Goal: Answer question/provide support: Share knowledge or assist other users

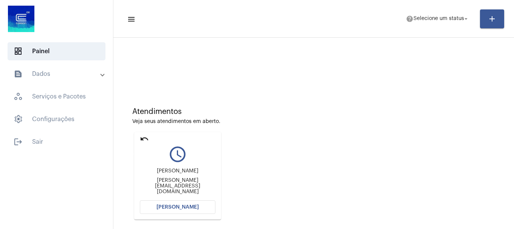
click at [145, 137] on mat-icon "undo" at bounding box center [144, 139] width 9 height 9
click at [146, 139] on mat-icon "undo" at bounding box center [144, 139] width 9 height 9
click at [149, 136] on mat-card "undo query_builder [PERSON_NAME] [PERSON_NAME][EMAIL_ADDRESS][DOMAIN_NAME] [PER…" at bounding box center [177, 176] width 87 height 88
click at [140, 140] on mat-icon "undo" at bounding box center [144, 139] width 9 height 9
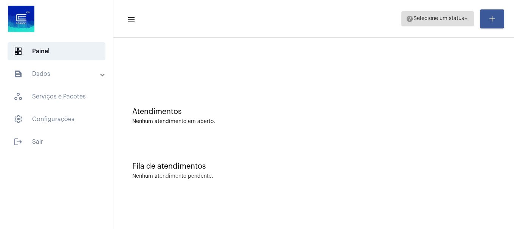
click at [426, 22] on span "help Selecione um status arrow_drop_down" at bounding box center [438, 19] width 64 height 14
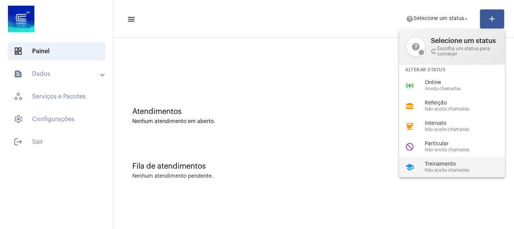
click at [440, 164] on span "Treinamento" at bounding box center [468, 165] width 86 height 6
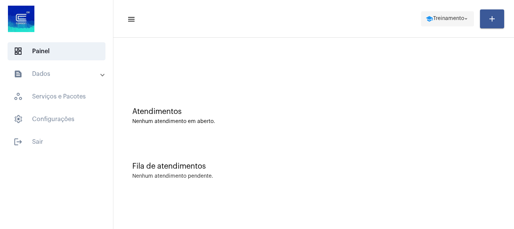
click at [430, 19] on span "school Treinamento arrow_drop_down" at bounding box center [448, 19] width 44 height 14
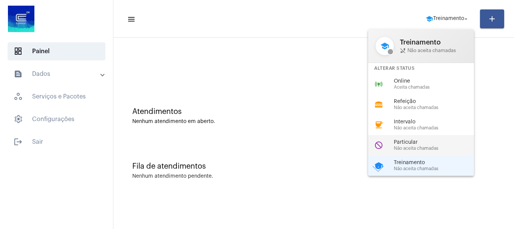
click at [413, 146] on span "Não aceita chamadas" at bounding box center [437, 148] width 86 height 5
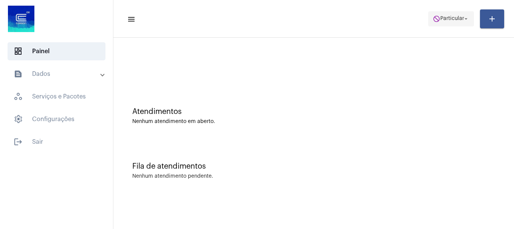
click at [433, 22] on mat-icon "do_not_disturb" at bounding box center [437, 19] width 8 height 8
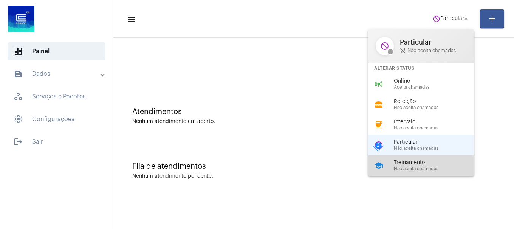
click at [425, 160] on div "school Treinamento Não aceita chamadas" at bounding box center [427, 166] width 118 height 20
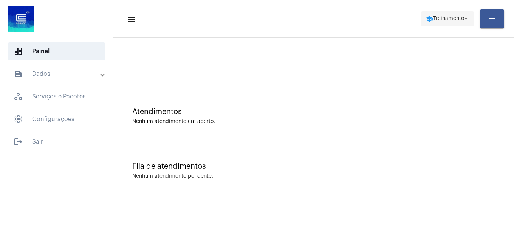
click at [450, 11] on button "school Treinamento arrow_drop_down" at bounding box center [447, 18] width 53 height 15
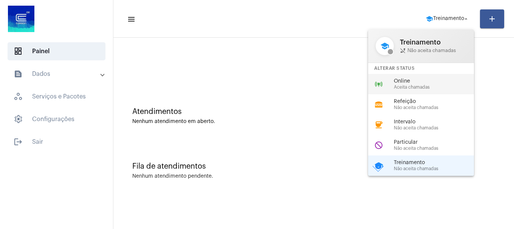
click at [438, 92] on div "online_prediction Online Aceita chamadas" at bounding box center [427, 84] width 118 height 20
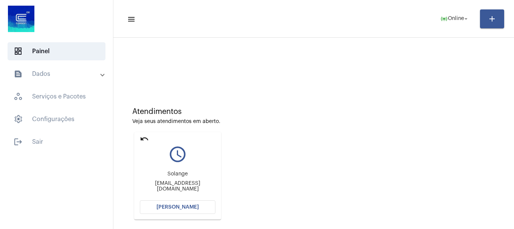
click at [191, 211] on button "[PERSON_NAME]" at bounding box center [178, 208] width 76 height 14
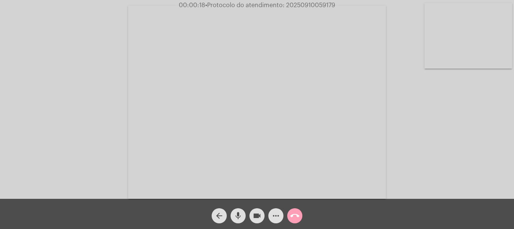
click at [300, 216] on button "call_end" at bounding box center [294, 216] width 15 height 15
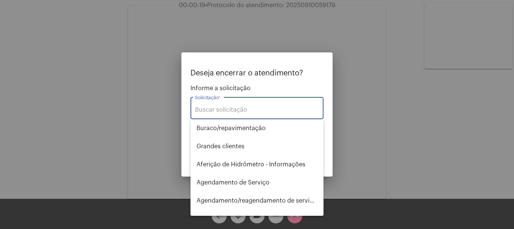
click at [248, 110] on input "Solicitação *" at bounding box center [257, 110] width 124 height 7
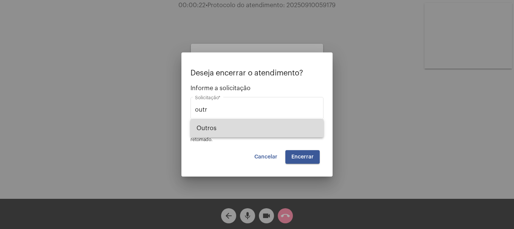
click at [238, 127] on span "Outros" at bounding box center [257, 128] width 121 height 18
type input "Outros"
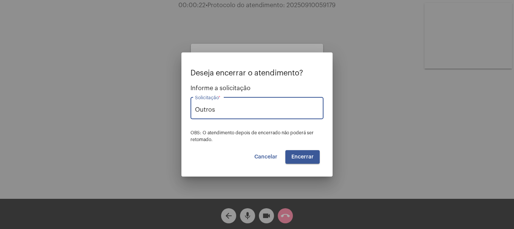
click at [301, 158] on span "Encerrar" at bounding box center [303, 157] width 22 height 5
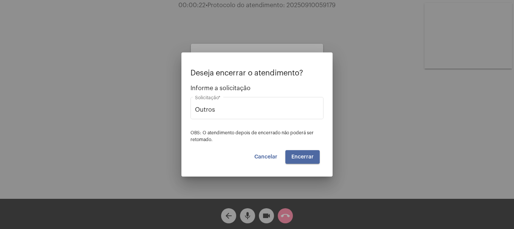
click at [301, 158] on span "Encerrar" at bounding box center [303, 157] width 22 height 5
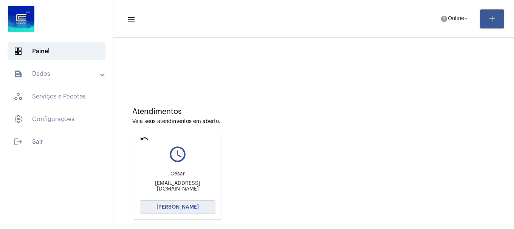
click at [186, 205] on button "[PERSON_NAME]" at bounding box center [178, 208] width 76 height 14
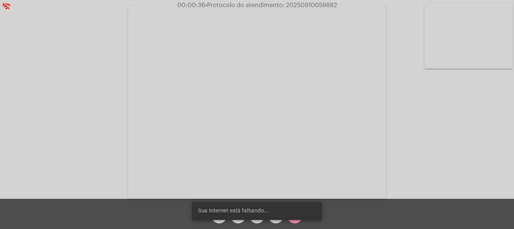
click at [77, 135] on div "Acessando Câmera e Microfone..." at bounding box center [257, 101] width 513 height 199
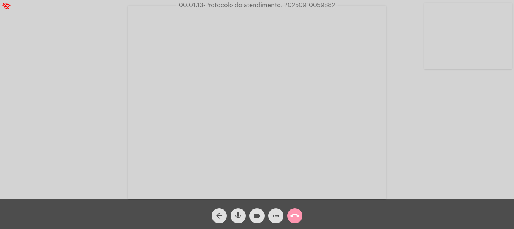
click at [456, 64] on video at bounding box center [469, 36] width 88 height 66
click at [301, 215] on button "call_end" at bounding box center [294, 216] width 15 height 15
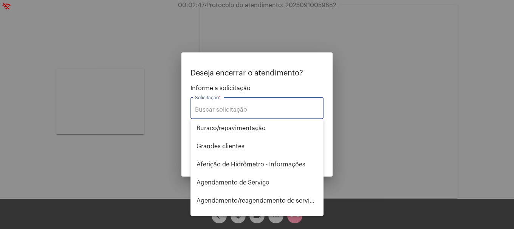
click at [242, 113] on input "Solicitação *" at bounding box center [257, 110] width 124 height 7
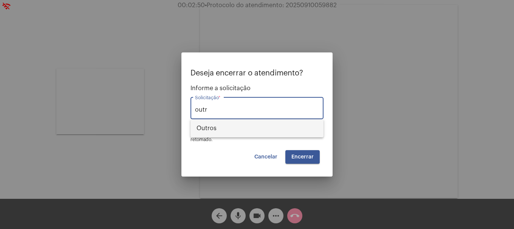
drag, startPoint x: 233, startPoint y: 126, endPoint x: 242, endPoint y: 127, distance: 9.9
click at [234, 126] on span "Outros" at bounding box center [257, 128] width 121 height 18
type input "Outros"
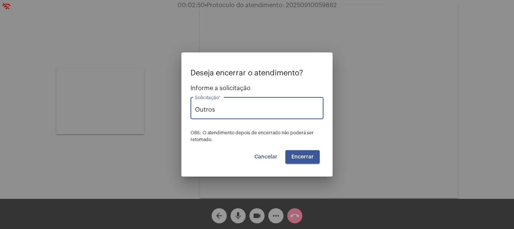
click at [290, 152] on button "Encerrar" at bounding box center [302, 157] width 34 height 14
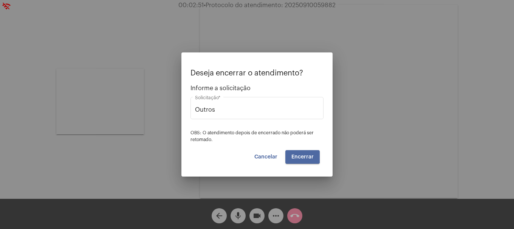
click at [290, 152] on button "Encerrar" at bounding box center [302, 157] width 34 height 14
click at [290, 153] on button "Encerrar" at bounding box center [302, 157] width 34 height 14
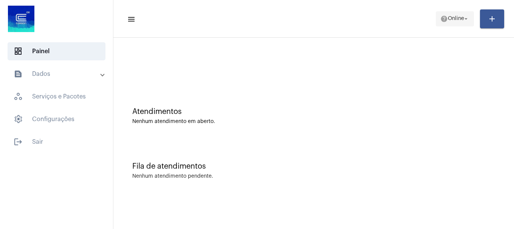
click at [450, 5] on mat-toolbar "menu help Online arrow_drop_down add" at bounding box center [313, 19] width 401 height 38
click at [450, 14] on span "help Online arrow_drop_down" at bounding box center [454, 19] width 29 height 14
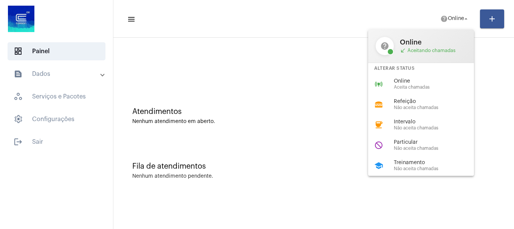
click at [444, 79] on span "Online" at bounding box center [437, 82] width 86 height 6
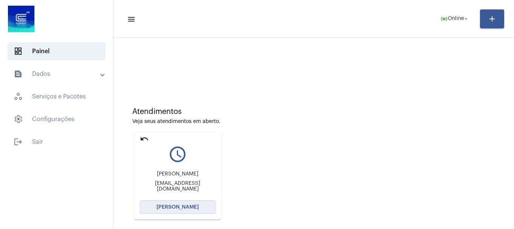
click at [185, 212] on button "[PERSON_NAME]" at bounding box center [178, 208] width 76 height 14
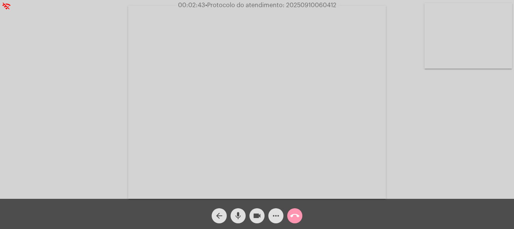
click at [480, 35] on video at bounding box center [469, 36] width 88 height 66
click at [98, 76] on video at bounding box center [100, 102] width 88 height 66
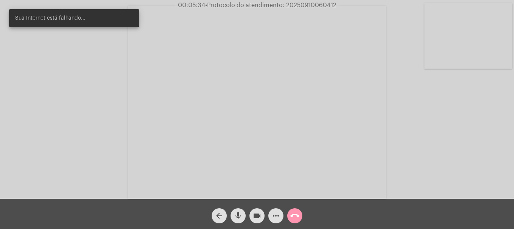
click at [297, 216] on mat-icon "call_end" at bounding box center [294, 216] width 9 height 9
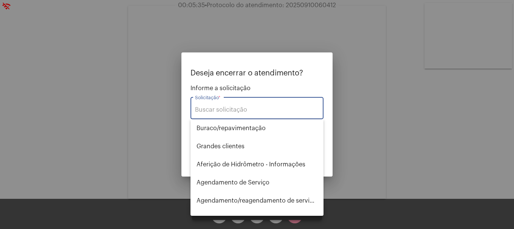
click at [253, 111] on input "Solicitação *" at bounding box center [257, 110] width 124 height 7
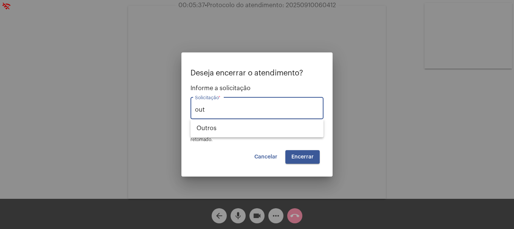
click at [249, 140] on div "Deseja encerrar o atendimento? Informe a solicitação out Solicitação * OBS: O a…" at bounding box center [257, 106] width 133 height 74
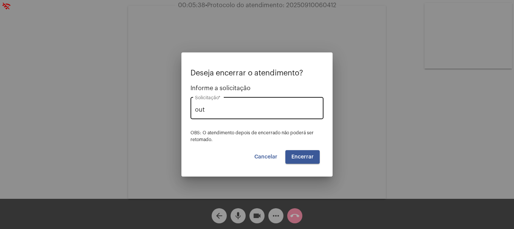
click at [254, 112] on input "out" at bounding box center [257, 110] width 124 height 7
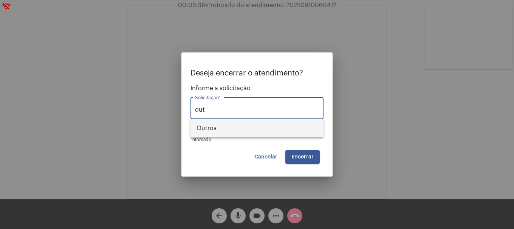
click at [244, 133] on span "Outros" at bounding box center [257, 128] width 121 height 18
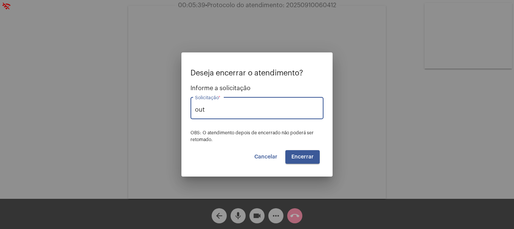
type input "Outros"
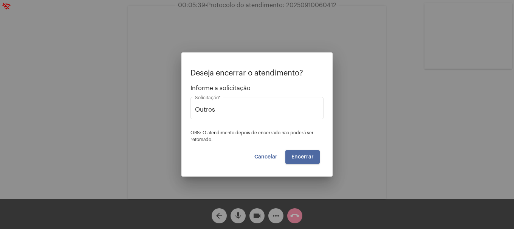
click at [308, 163] on button "Encerrar" at bounding box center [302, 157] width 34 height 14
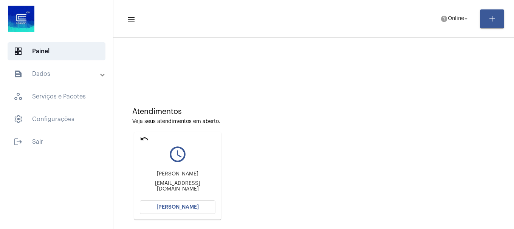
drag, startPoint x: 174, startPoint y: 206, endPoint x: 175, endPoint y: 202, distance: 3.9
click at [175, 202] on button "[PERSON_NAME]" at bounding box center [178, 208] width 76 height 14
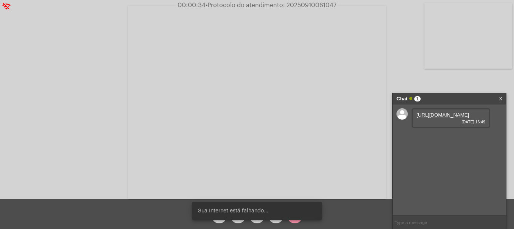
click at [439, 118] on link "[URL][DOMAIN_NAME]" at bounding box center [443, 115] width 53 height 6
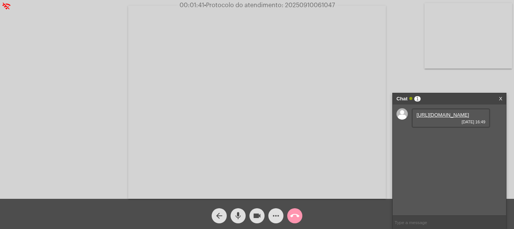
click at [292, 218] on mat-icon "call_end" at bounding box center [294, 216] width 9 height 9
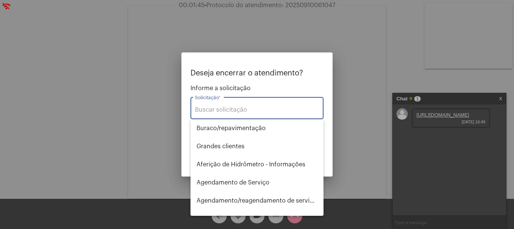
click at [215, 104] on div "Solicitação *" at bounding box center [257, 108] width 124 height 24
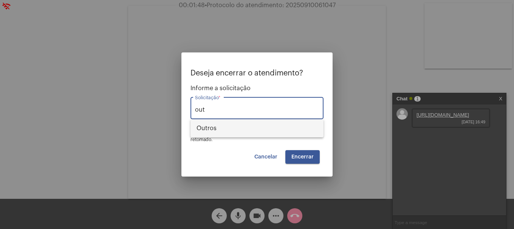
click at [215, 135] on span "Outros" at bounding box center [257, 128] width 121 height 18
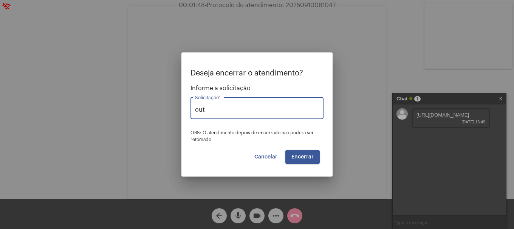
type input "Outros"
click at [312, 159] on span "Encerrar" at bounding box center [303, 157] width 22 height 5
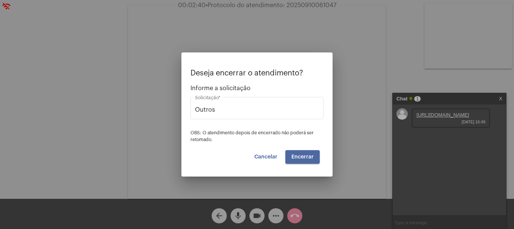
click at [312, 159] on span "Encerrar" at bounding box center [303, 157] width 22 height 5
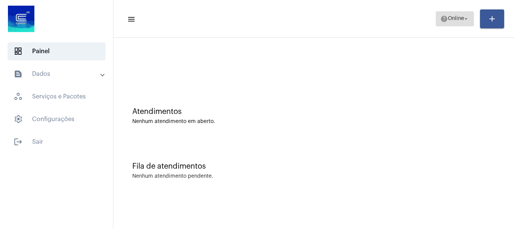
click at [457, 17] on span "Online" at bounding box center [456, 18] width 16 height 5
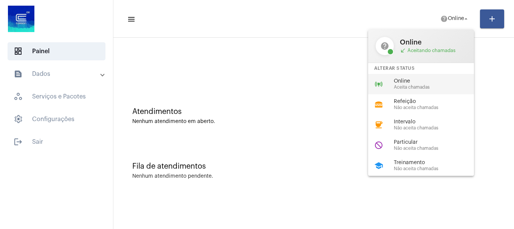
click at [418, 88] on span "Aceita chamadas" at bounding box center [437, 87] width 86 height 5
